Goal: Entertainment & Leisure: Consume media (video, audio)

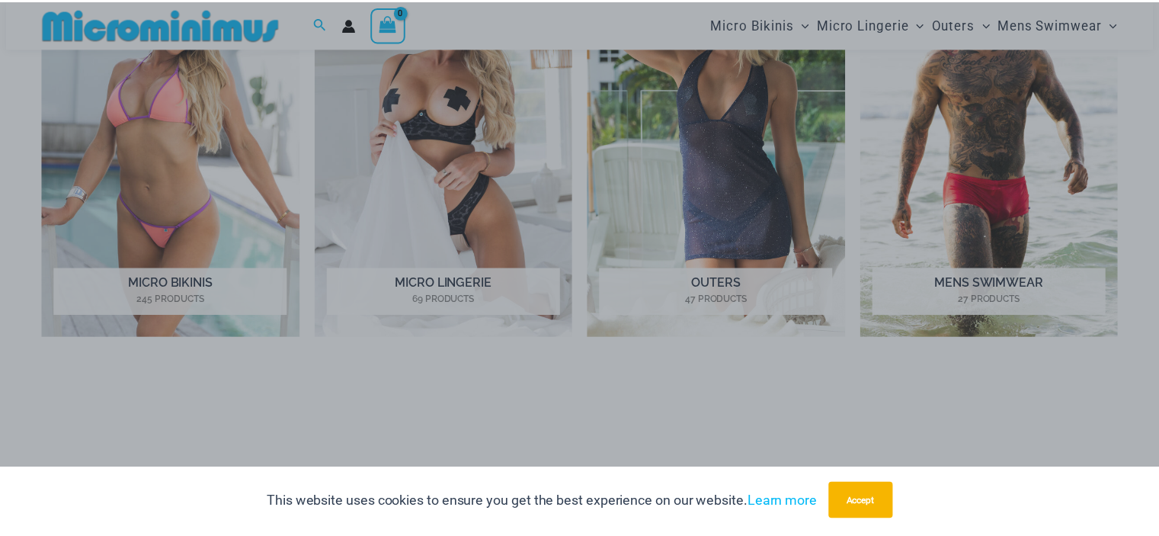
scroll to position [825, 0]
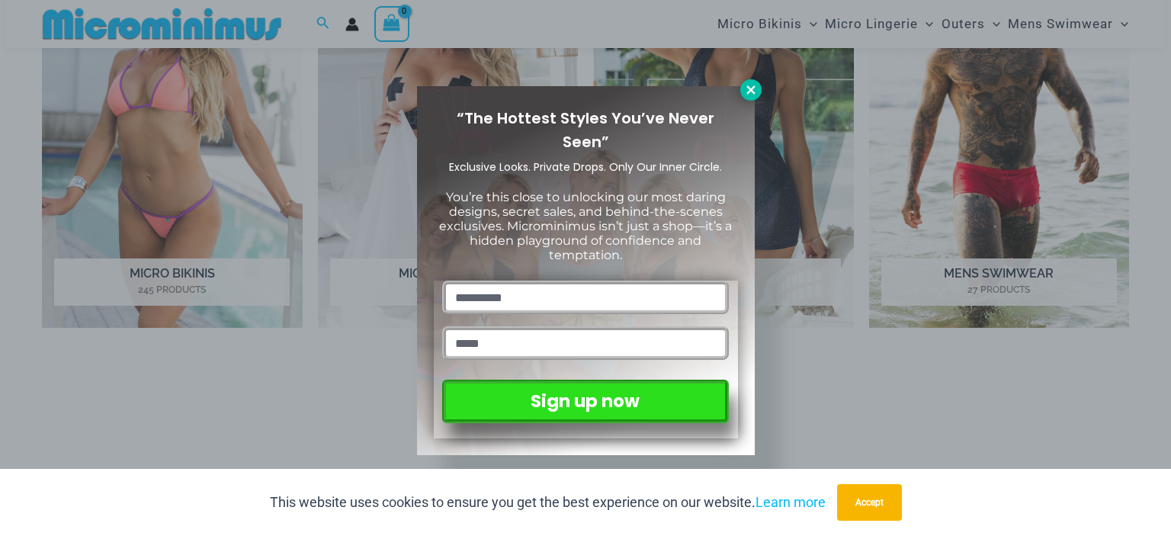
click at [750, 86] on icon at bounding box center [751, 90] width 14 height 14
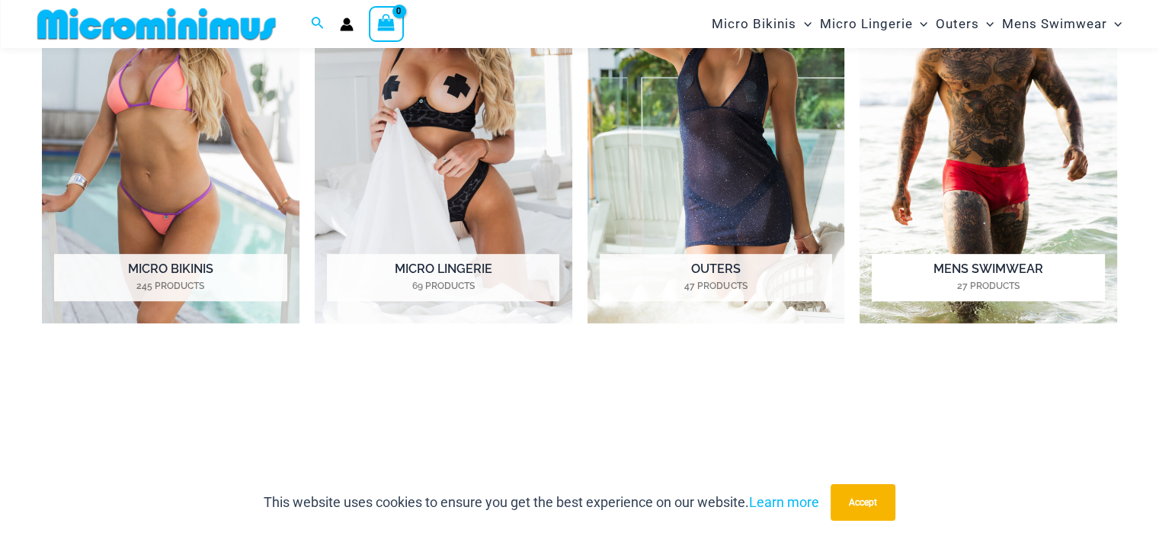
click at [1040, 179] on img "Visit product category Mens Swimwear" at bounding box center [989, 124] width 258 height 397
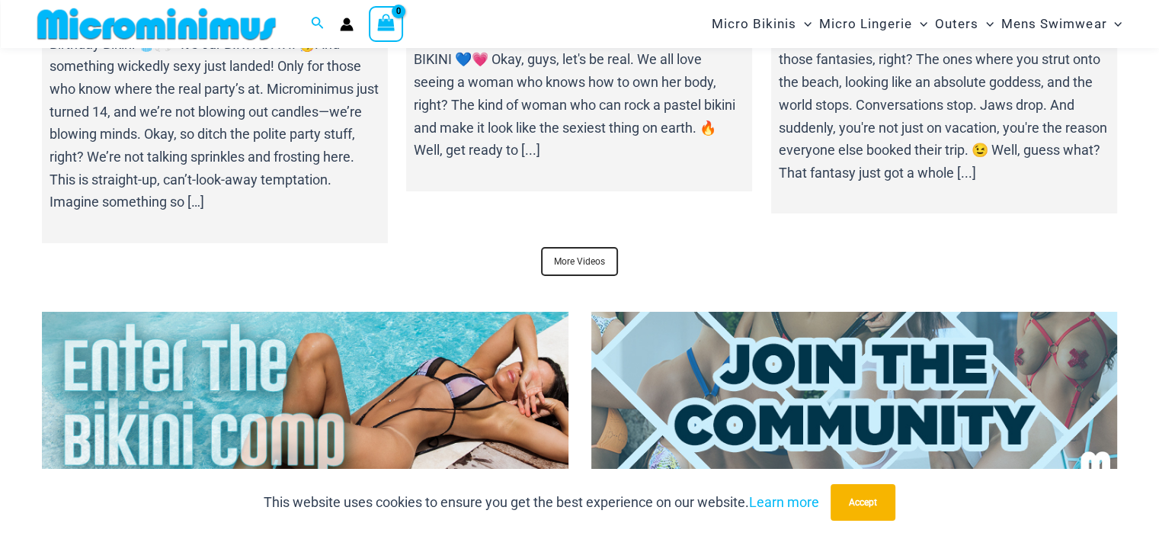
scroll to position [5474, 0]
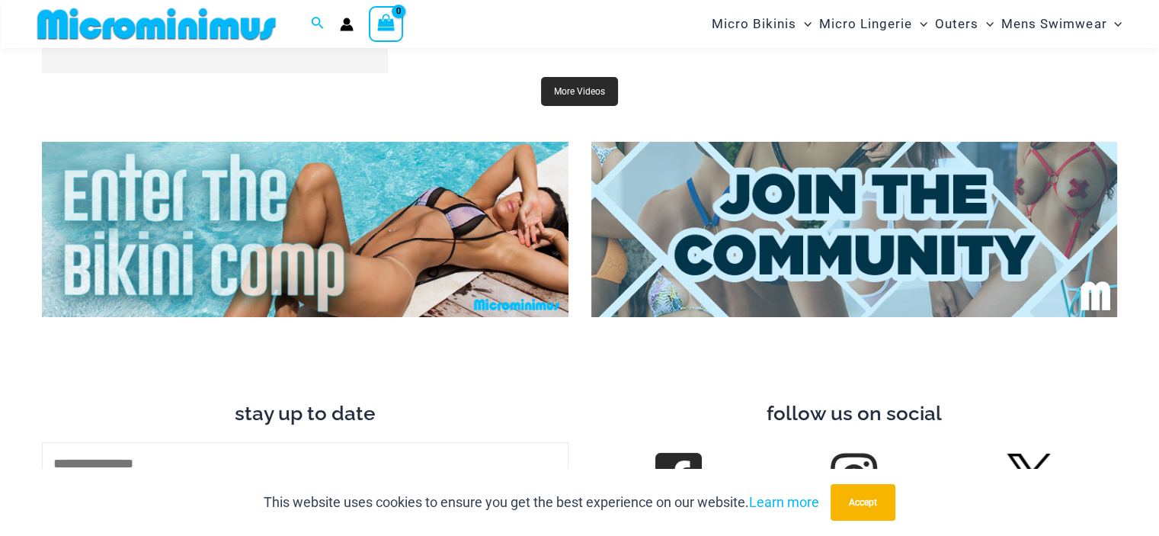
click at [587, 98] on link "More Videos" at bounding box center [579, 91] width 77 height 29
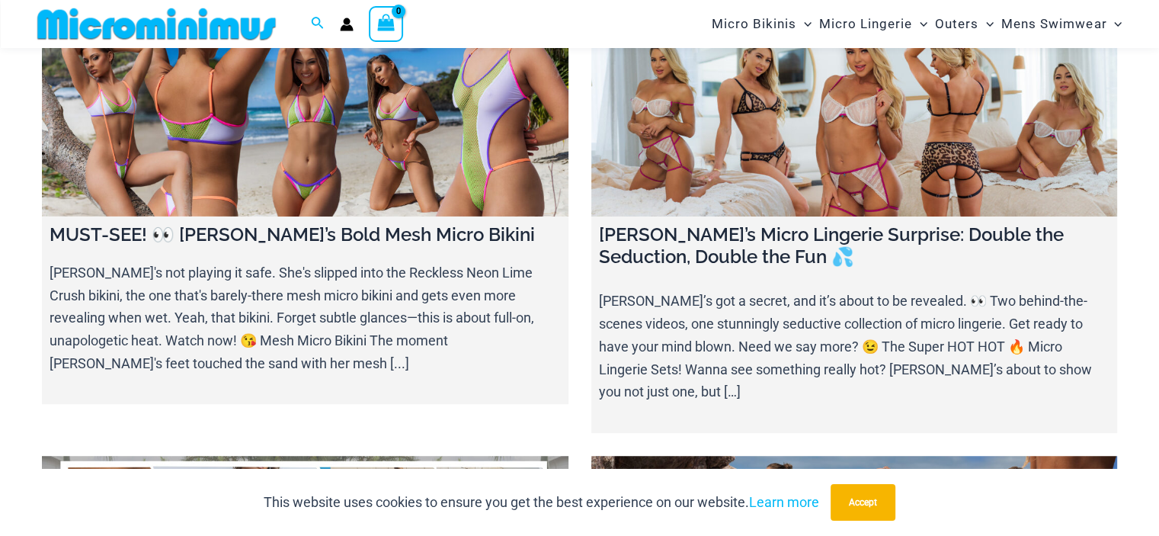
scroll to position [749, 0]
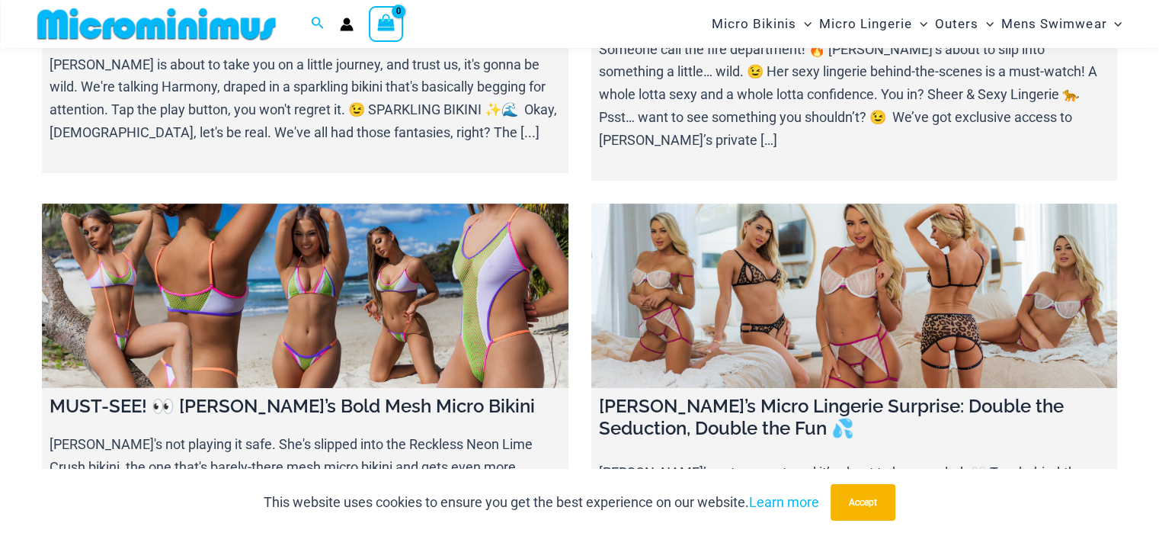
click at [343, 255] on link at bounding box center [305, 295] width 527 height 184
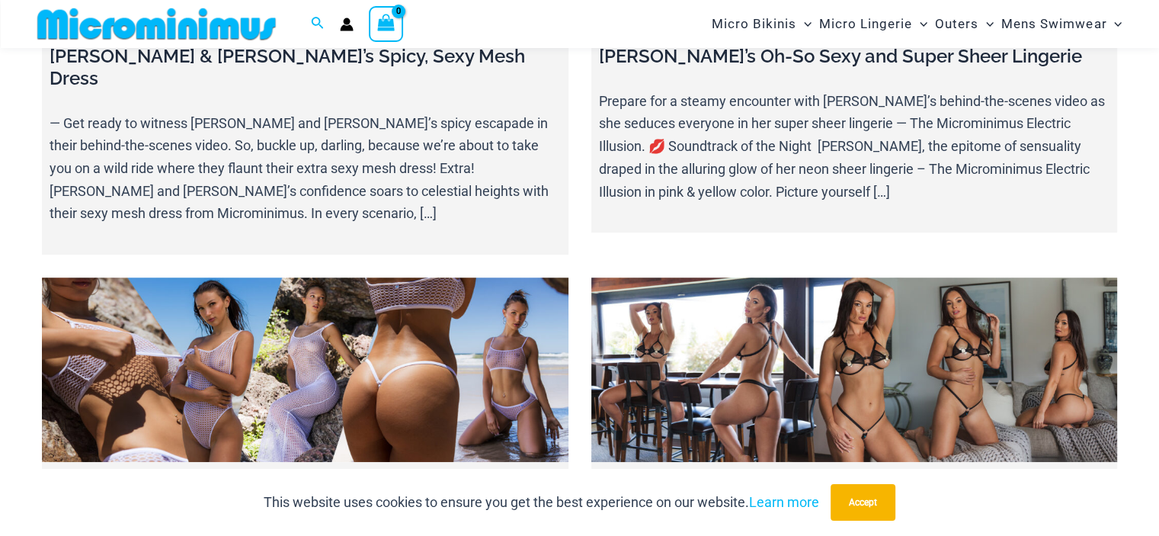
scroll to position [6923, 0]
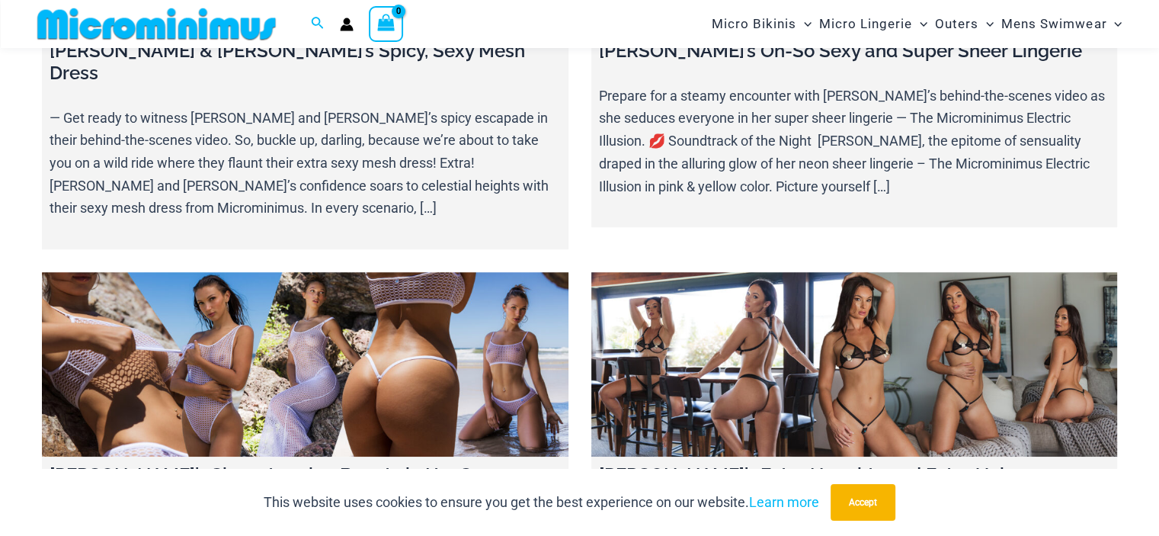
click at [780, 272] on link at bounding box center [854, 364] width 527 height 184
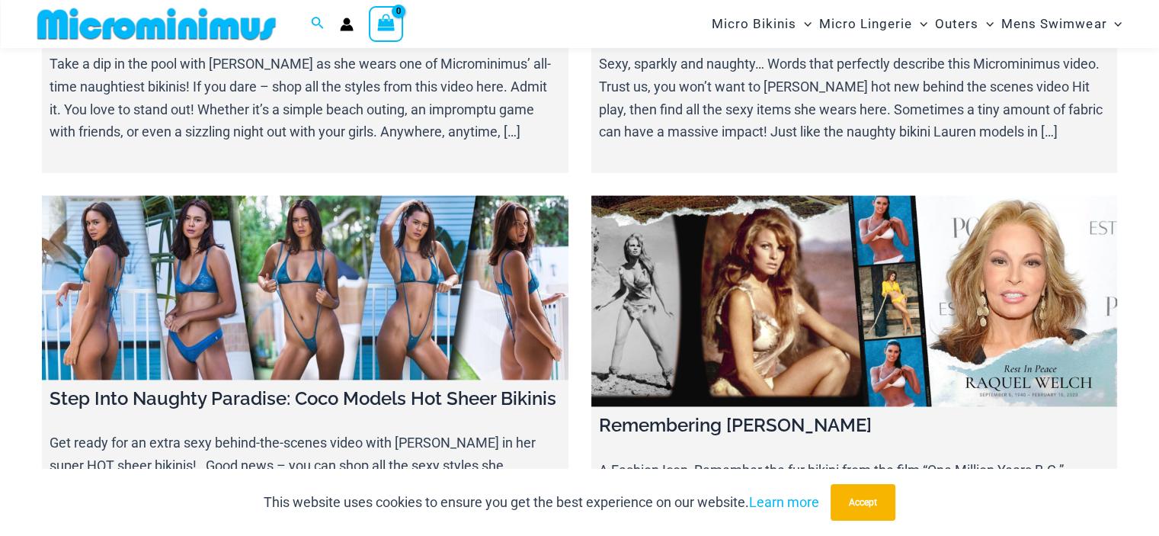
scroll to position [15230, 0]
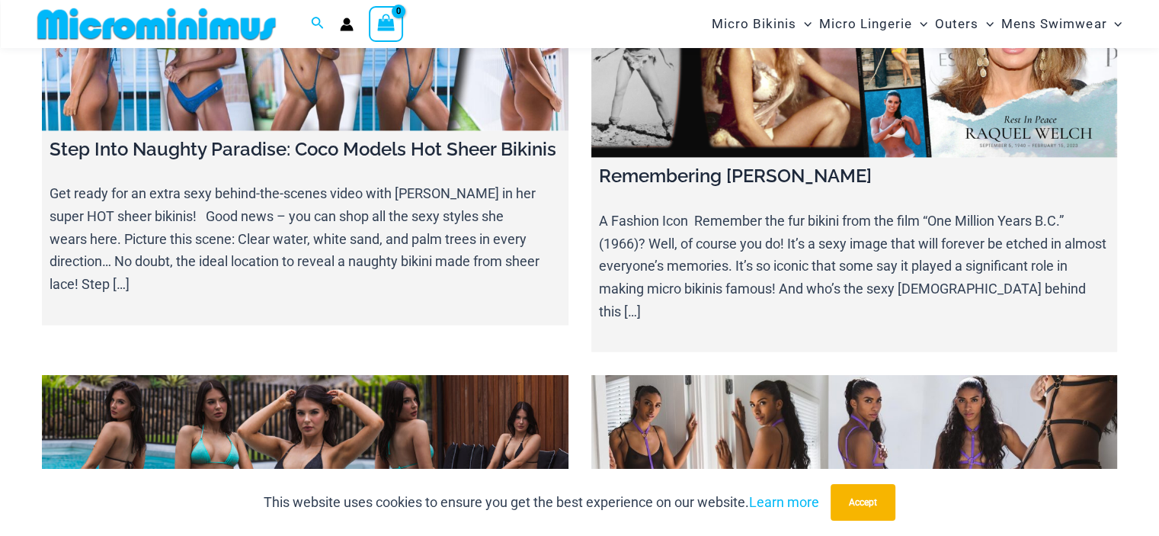
click at [353, 375] on link at bounding box center [305, 467] width 527 height 184
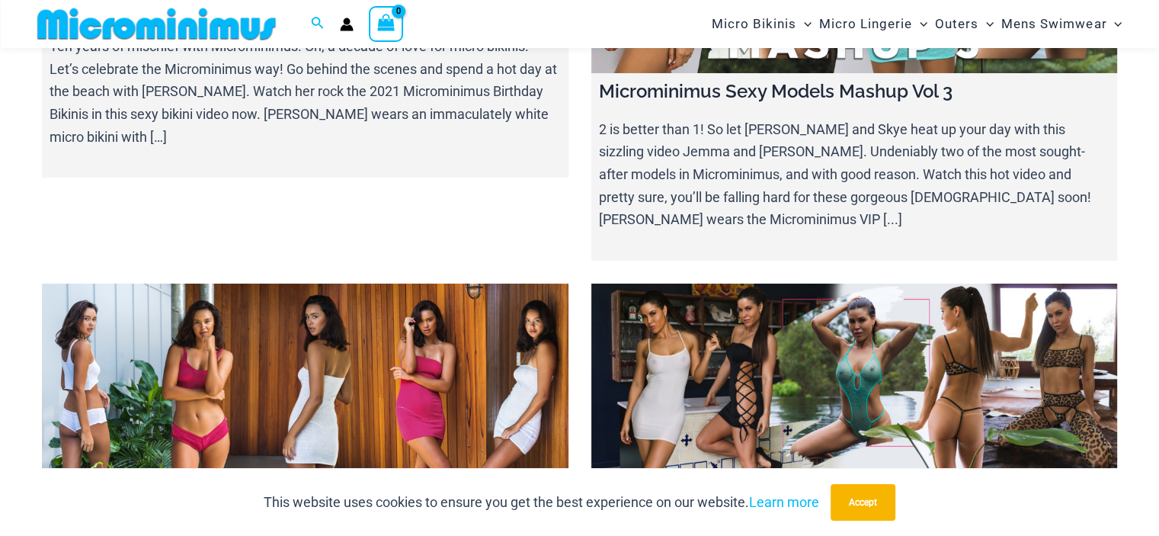
scroll to position [17203, 0]
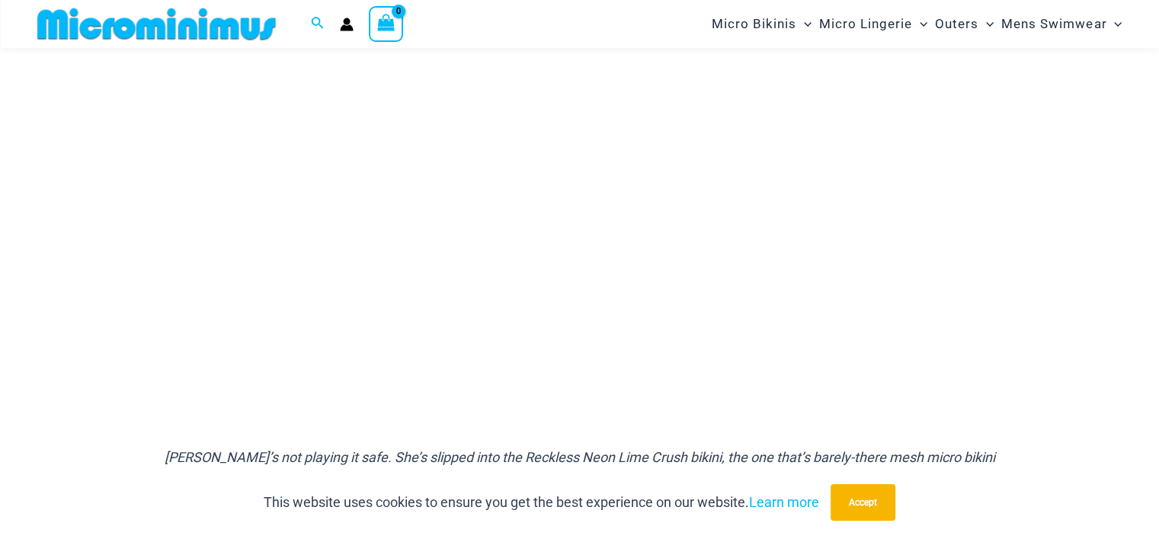
scroll to position [215, 0]
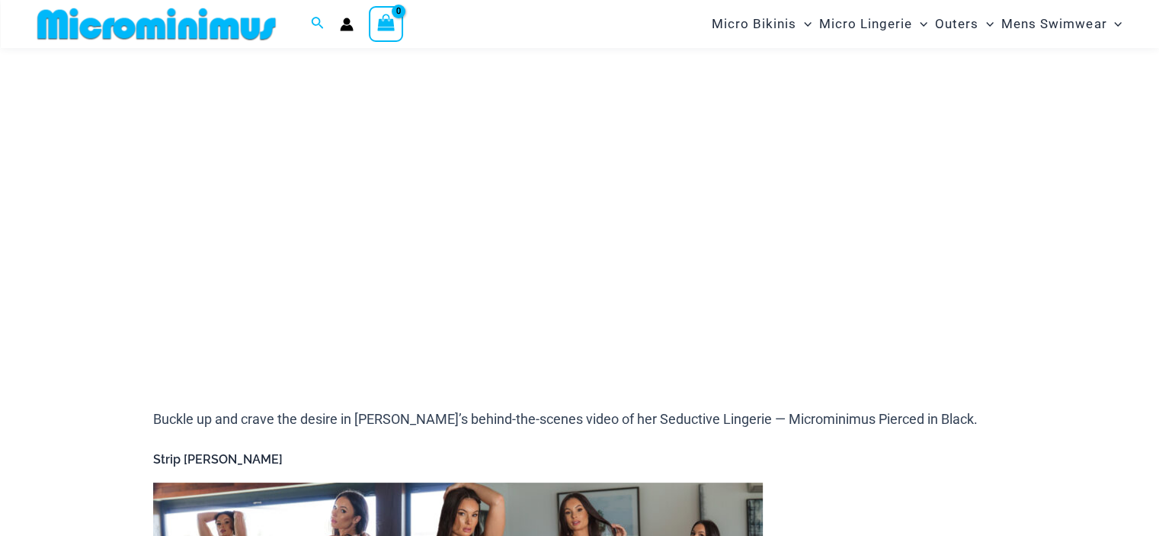
scroll to position [292, 0]
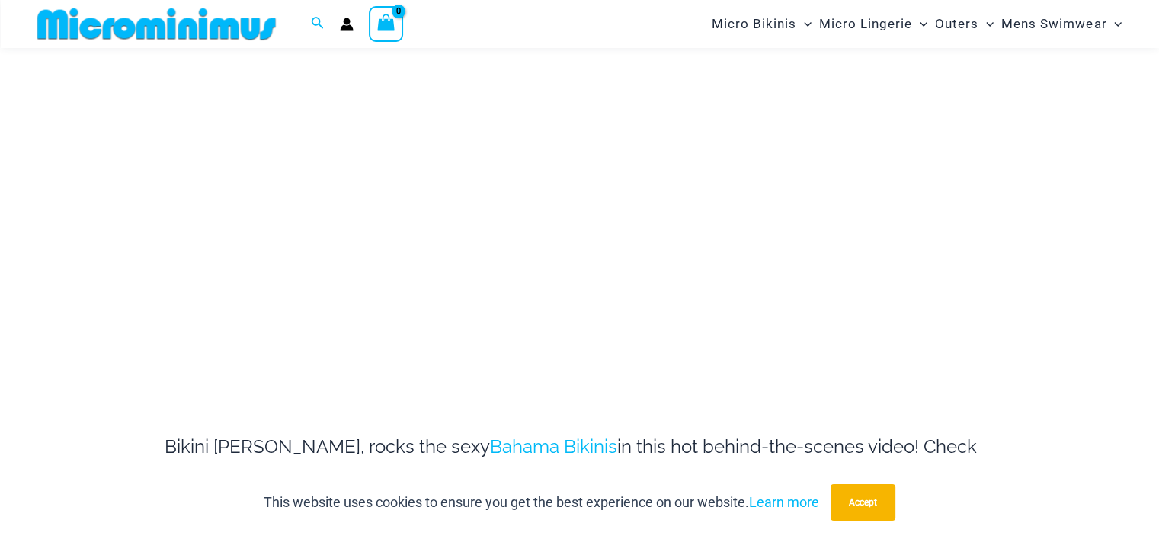
scroll to position [290, 0]
